Goal: Transaction & Acquisition: Purchase product/service

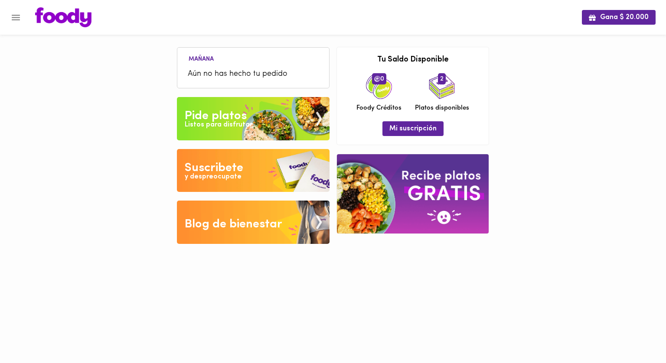
click at [223, 78] on span "Aún no has hecho tu pedido" at bounding box center [253, 75] width 131 height 12
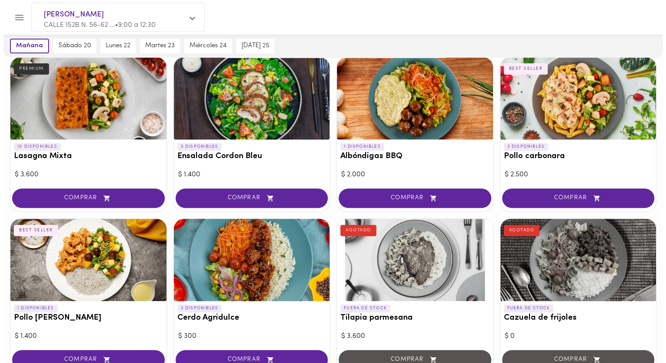
scroll to position [520, 0]
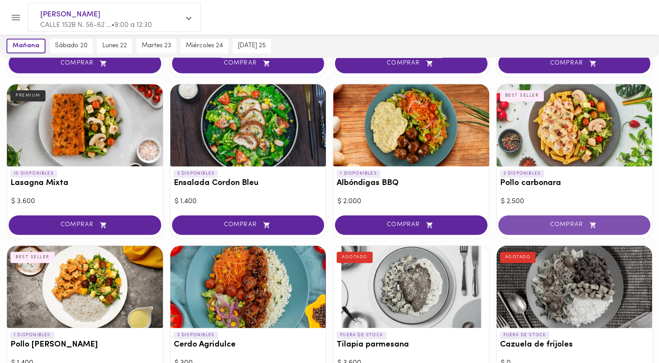
click at [566, 223] on span "COMPRAR" at bounding box center [574, 225] width 131 height 7
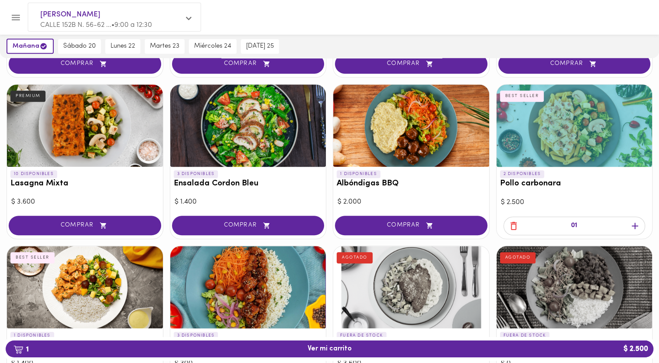
click at [347, 352] on span "1 Ver mi carrito $ 2.500" at bounding box center [330, 349] width 44 height 8
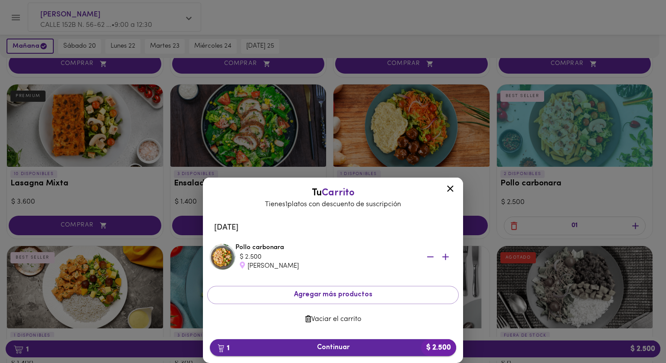
click at [346, 345] on span "1 Continuar $ 2.500" at bounding box center [333, 348] width 232 height 8
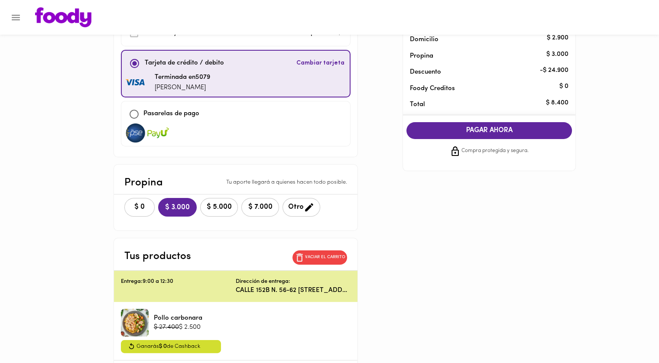
scroll to position [115, 0]
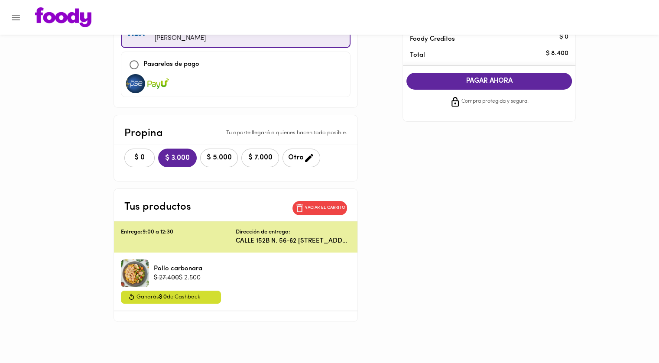
click at [174, 238] on div "Entrega: 9:00 a 12:30" at bounding box center [178, 236] width 115 height 17
click at [339, 208] on p "Vaciar el carrito" at bounding box center [325, 208] width 40 height 6
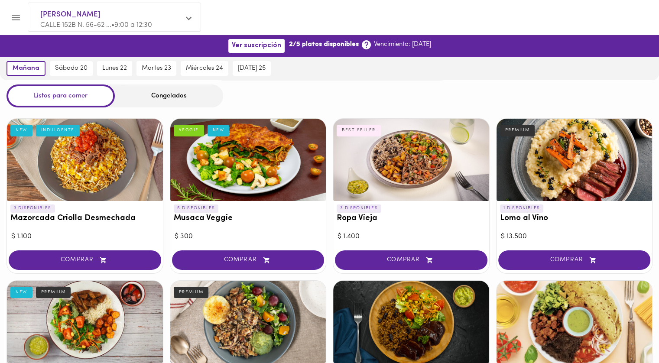
click at [126, 23] on span "CALLE 152B N. 56-62 ... • 9:00 a 12:30" at bounding box center [96, 25] width 112 height 7
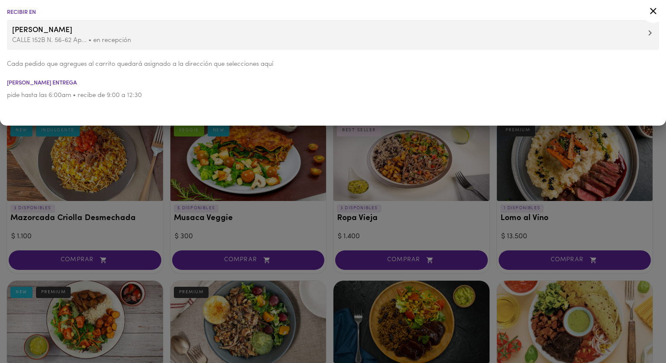
click at [97, 42] on p "CALLE 152B N. 56-62 Ap... • en recepción" at bounding box center [333, 40] width 642 height 9
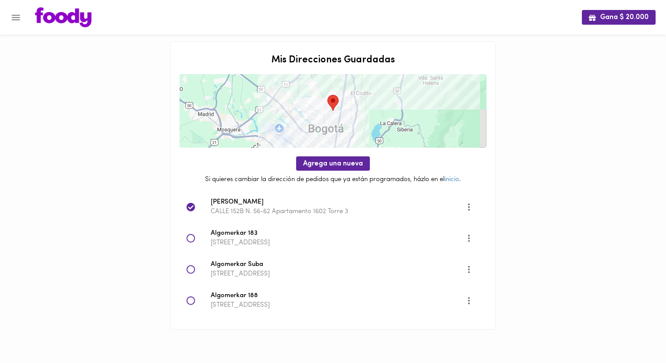
click at [190, 239] on icon at bounding box center [190, 238] width 9 height 9
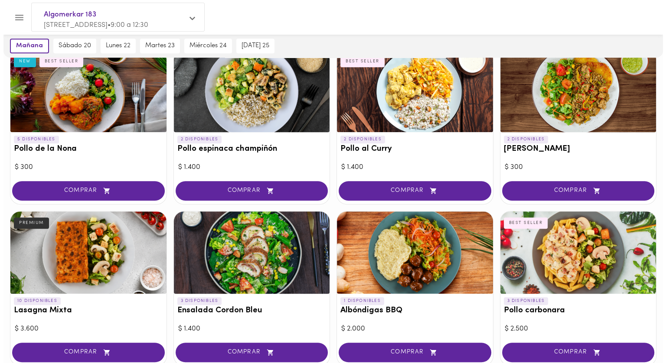
scroll to position [564, 0]
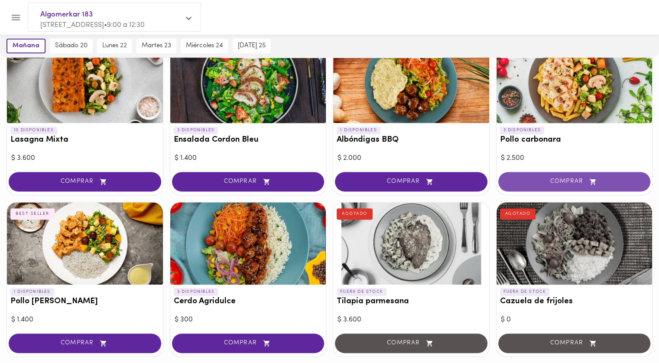
click at [564, 178] on span "COMPRAR" at bounding box center [574, 181] width 131 height 7
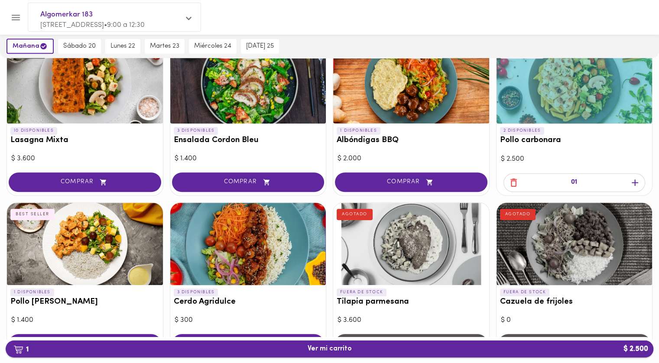
click at [349, 345] on span "1 Ver mi carrito $ 2.500" at bounding box center [330, 349] width 44 height 8
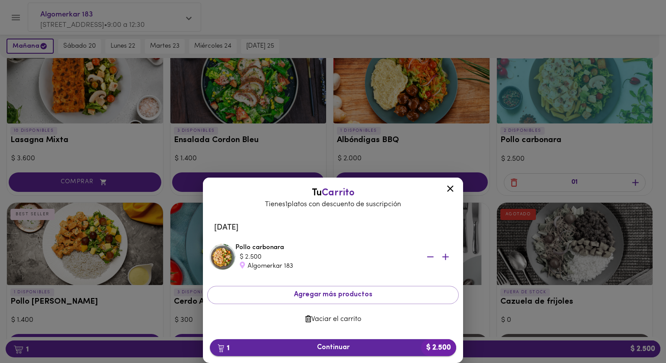
click at [345, 346] on span "1 Continuar $ 2.500" at bounding box center [333, 348] width 232 height 8
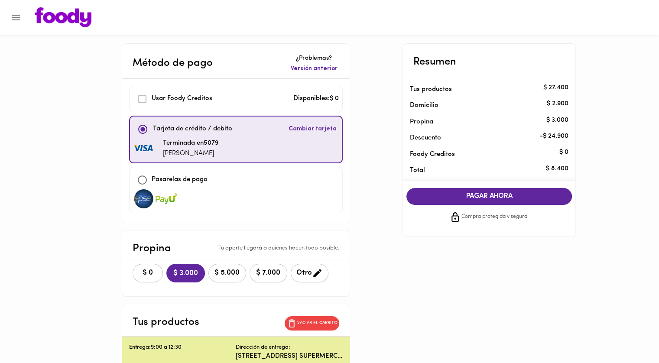
scroll to position [87, 0]
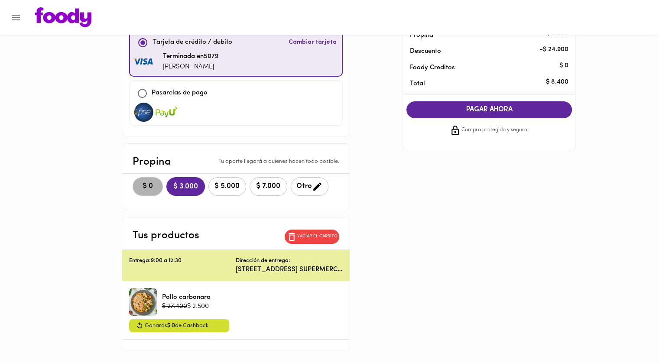
click at [149, 187] on span "$ 0" at bounding box center [147, 187] width 19 height 8
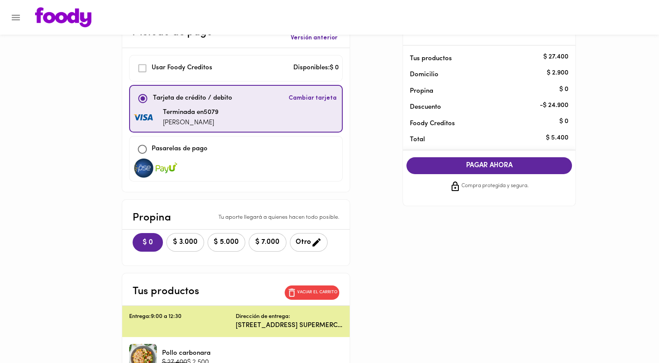
scroll to position [0, 0]
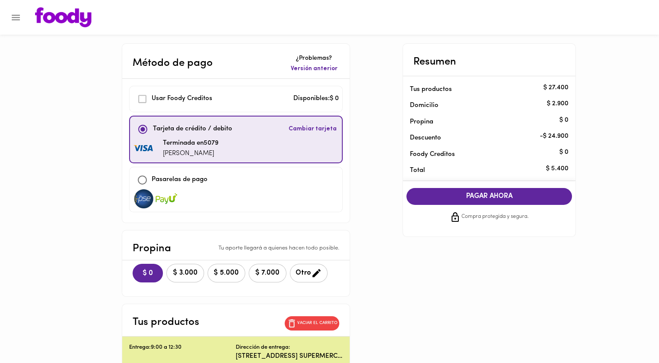
click at [326, 193] on div at bounding box center [236, 198] width 206 height 19
checkbox input "false"
checkbox input "true"
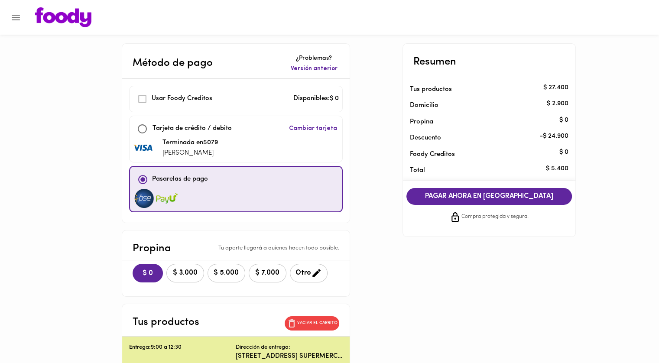
click at [146, 100] on div "Usar Foody Creditos" at bounding box center [174, 99] width 82 height 19
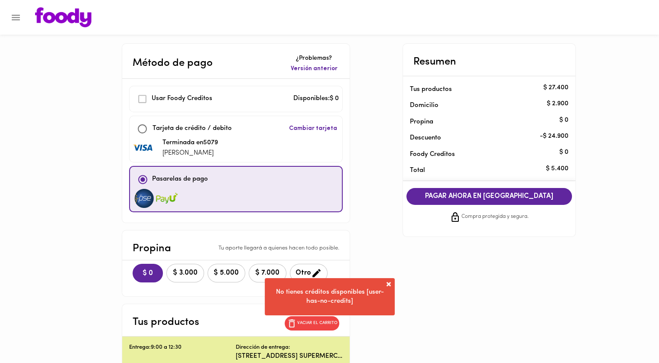
click at [146, 127] on input "checkbox" at bounding box center [142, 129] width 19 height 19
checkbox input "true"
checkbox input "false"
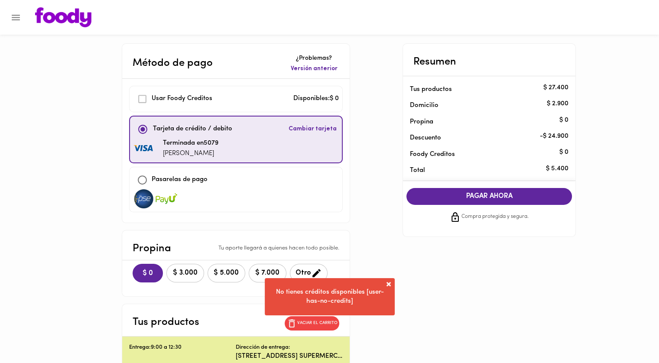
click at [619, 186] on main "Método de pago ¿Problemas? Versión anterior Usar [PERSON_NAME] Creditos Disponi…" at bounding box center [329, 261] width 659 height 437
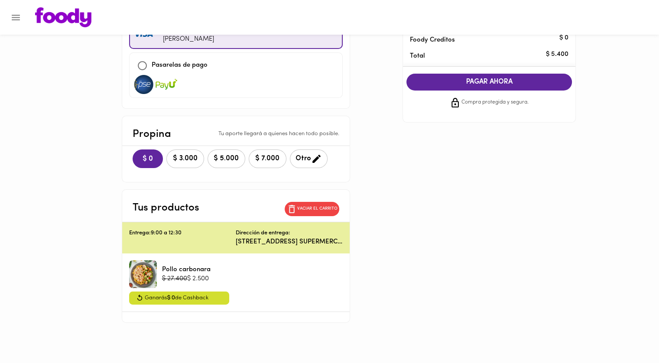
scroll to position [115, 0]
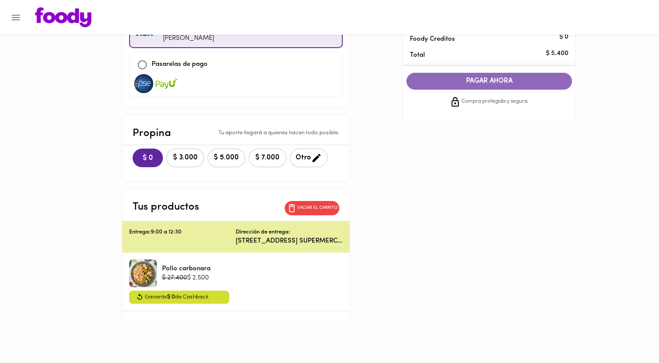
click at [517, 78] on span "PAGAR AHORA" at bounding box center [489, 81] width 148 height 8
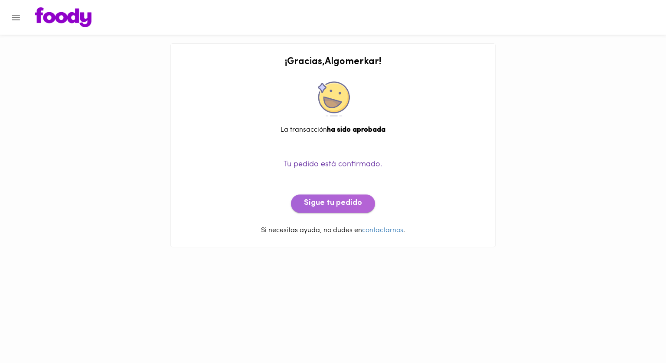
click at [336, 201] on span "Sigue tu pedido" at bounding box center [333, 204] width 58 height 10
